Goal: Task Accomplishment & Management: Manage account settings

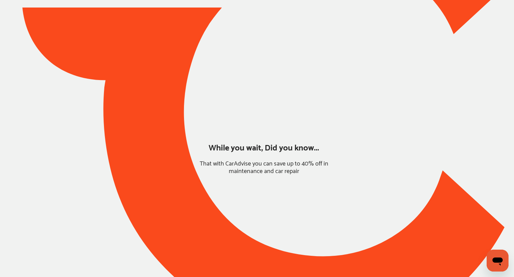
type input "*****"
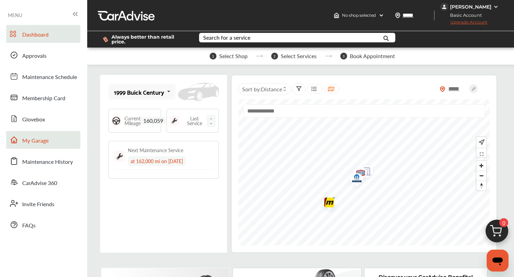
click at [34, 141] on span "My Garage" at bounding box center [35, 140] width 26 height 9
